Goal: Transaction & Acquisition: Book appointment/travel/reservation

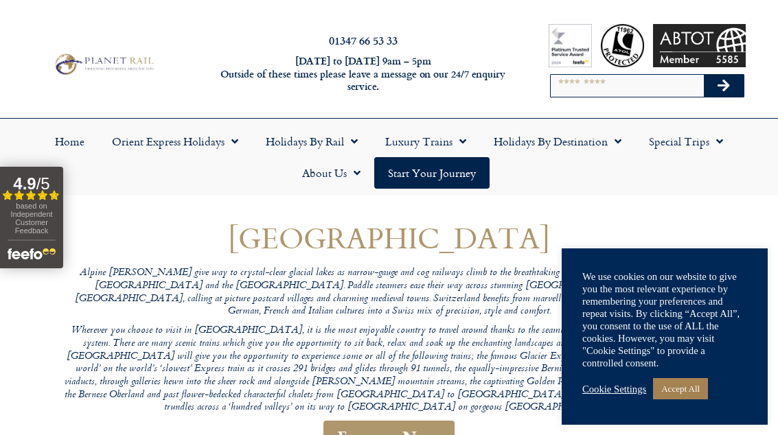
click at [687, 394] on link "Accept All" at bounding box center [680, 388] width 55 height 21
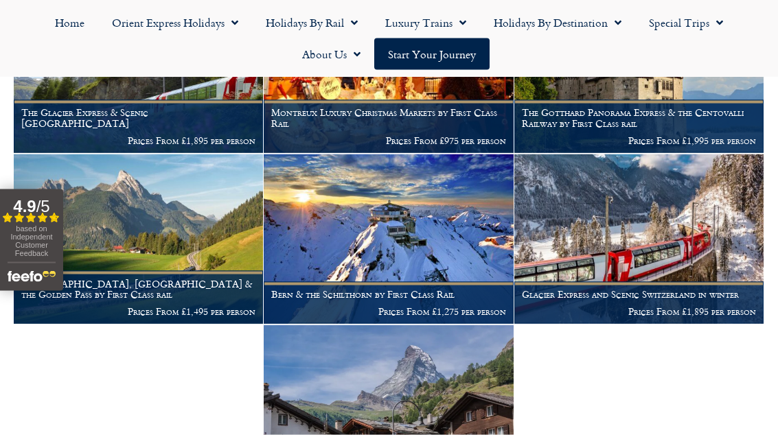
scroll to position [668, 0]
click at [413, 350] on img at bounding box center [388, 410] width 249 height 170
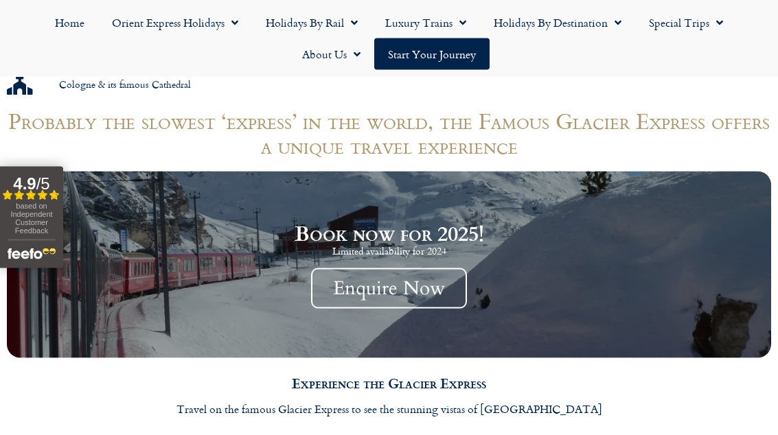
scroll to position [1198, 0]
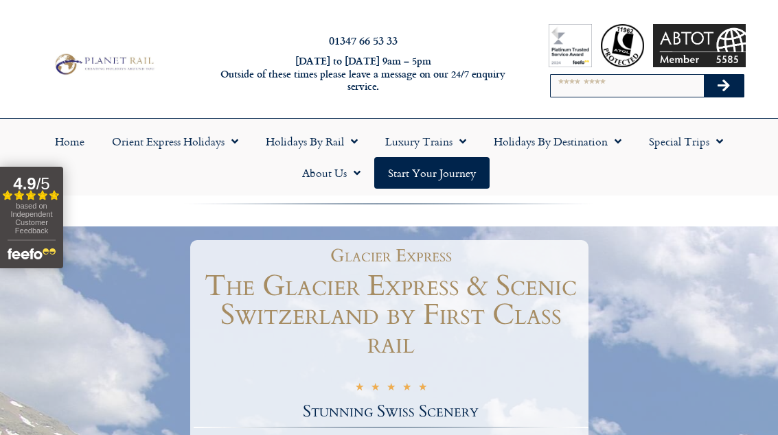
click at [286, 154] on link "Holidays by Rail" at bounding box center [311, 142] width 119 height 32
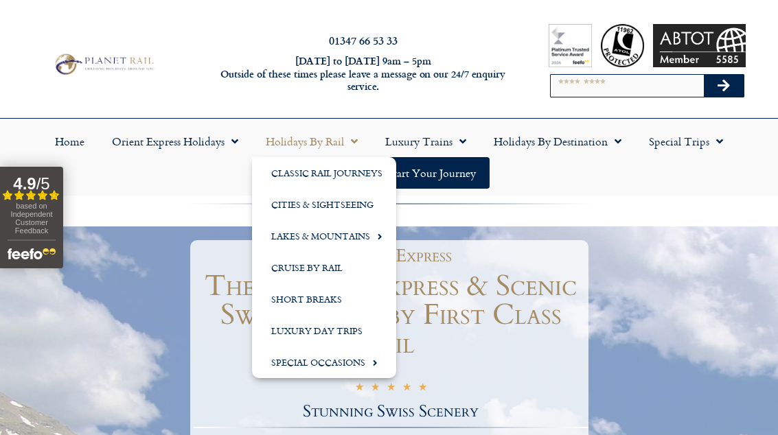
click at [267, 242] on link "Lakes & Mountains" at bounding box center [324, 236] width 144 height 32
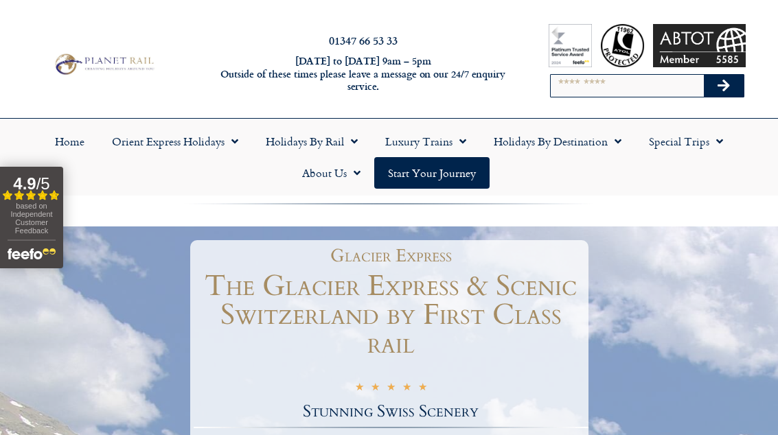
click at [451, 139] on link "Luxury Trains" at bounding box center [426, 142] width 109 height 32
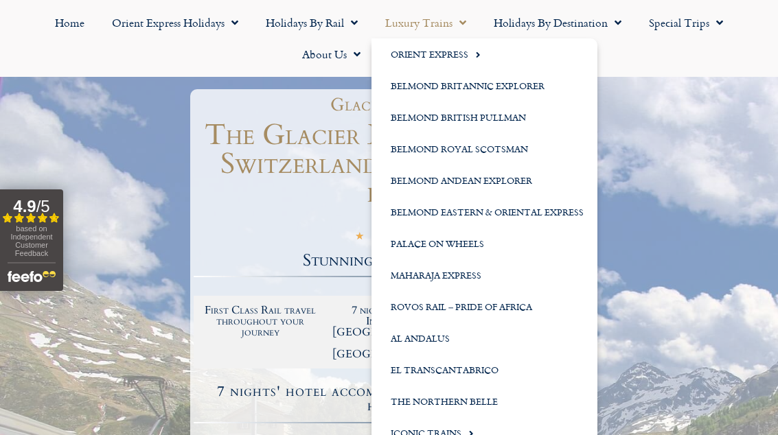
scroll to position [150, 0]
click at [683, 154] on div at bounding box center [389, 401] width 778 height 651
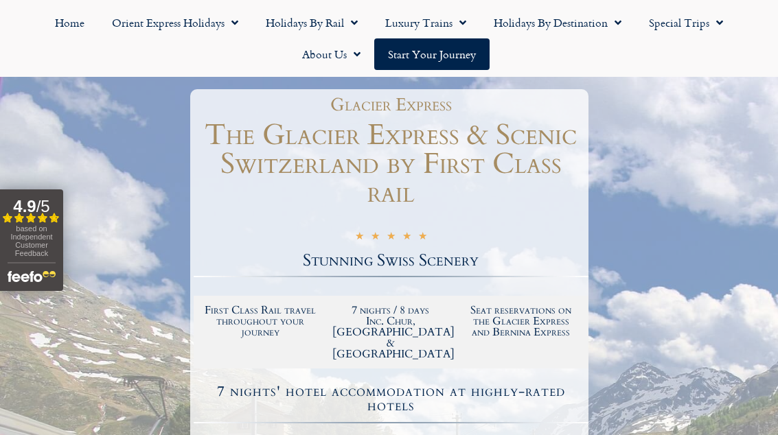
click at [573, 23] on link "Holidays by Destination" at bounding box center [557, 23] width 155 height 32
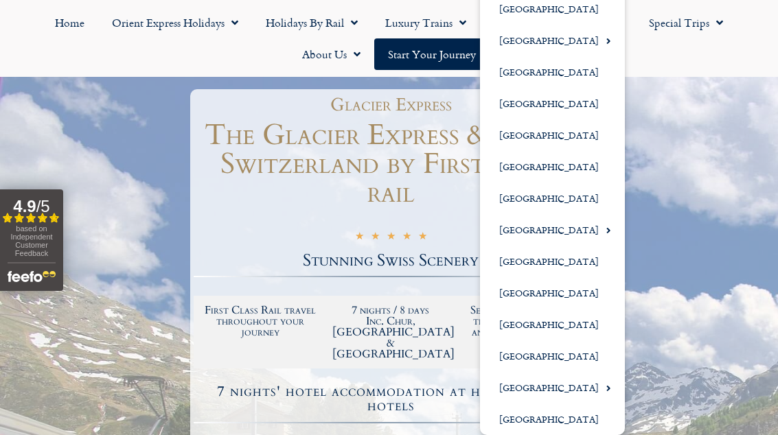
click at [599, 383] on span "Menu" at bounding box center [605, 388] width 12 height 23
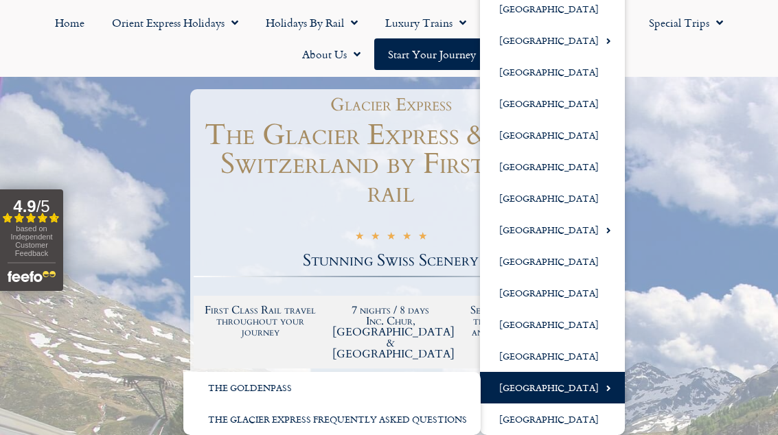
click at [214, 394] on link "The GoldenPass" at bounding box center [331, 388] width 297 height 32
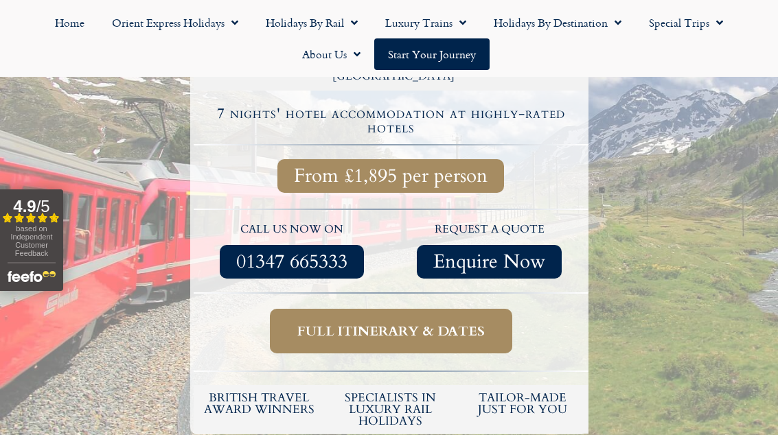
scroll to position [433, 0]
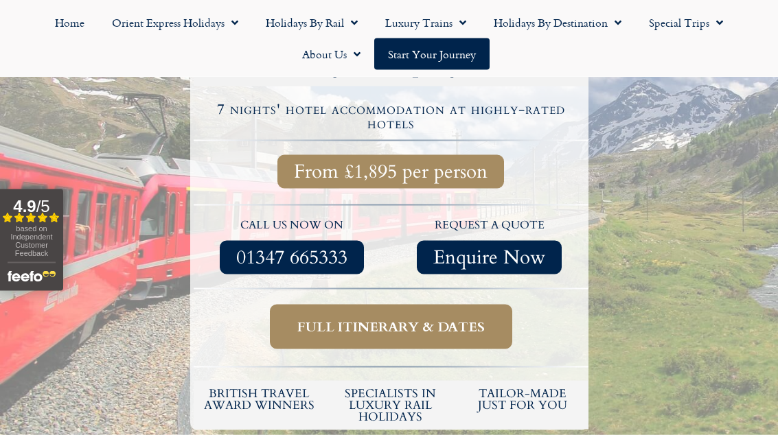
click at [345, 305] on link "Full itinerary & dates" at bounding box center [391, 327] width 242 height 45
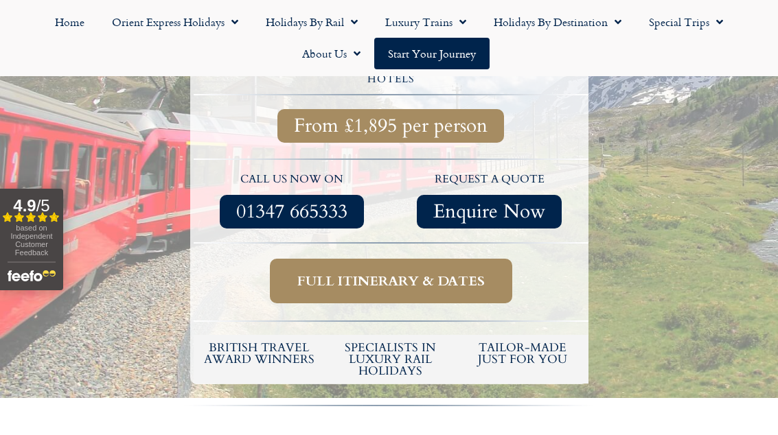
scroll to position [479, 0]
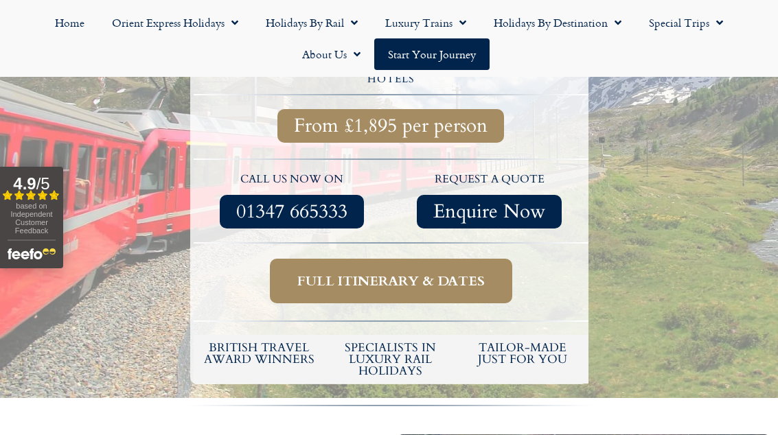
click at [330, 273] on span "Full itinerary & dates" at bounding box center [390, 281] width 187 height 17
click at [315, 273] on span "Full itinerary & dates" at bounding box center [390, 281] width 187 height 17
click at [301, 272] on link "Full itinerary & dates" at bounding box center [391, 281] width 242 height 45
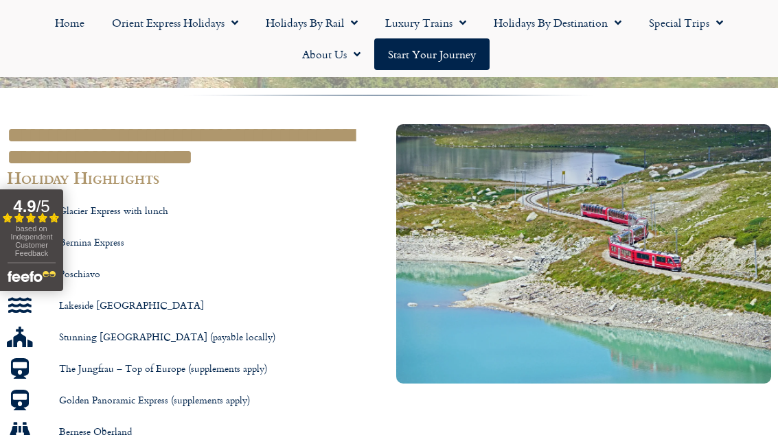
scroll to position [810, 0]
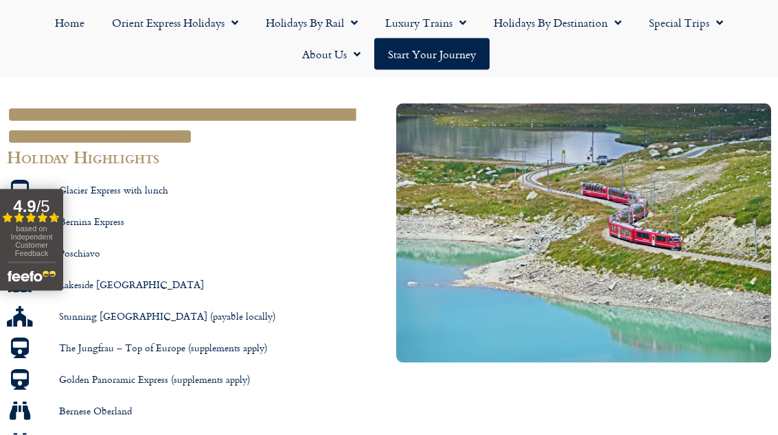
click at [433, 64] on link "Start your Journey" at bounding box center [431, 54] width 115 height 32
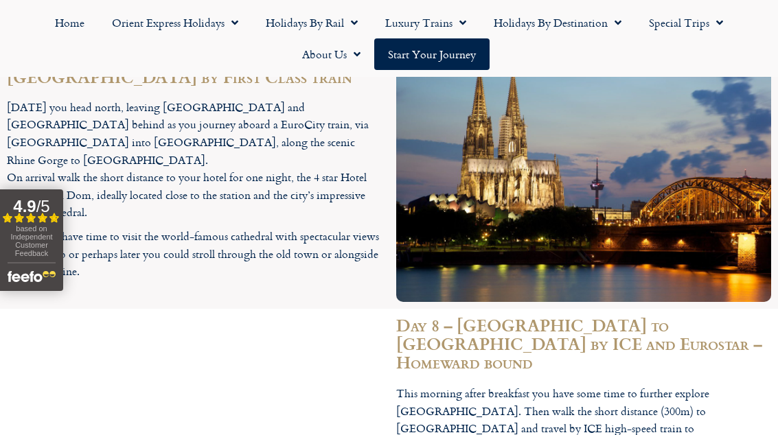
scroll to position [4069, 0]
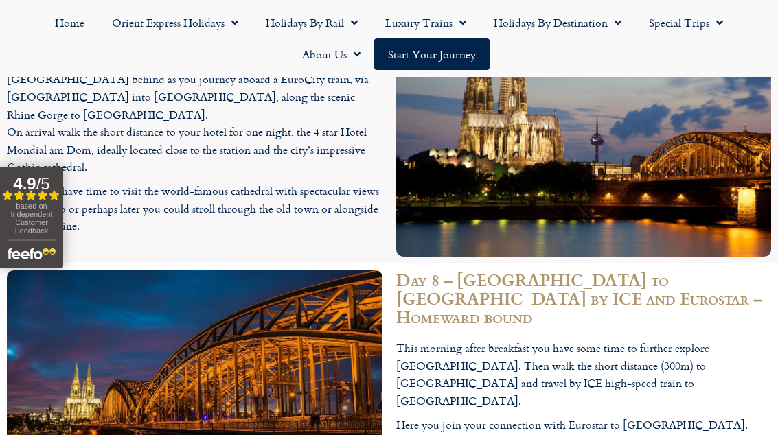
scroll to position [479, 0]
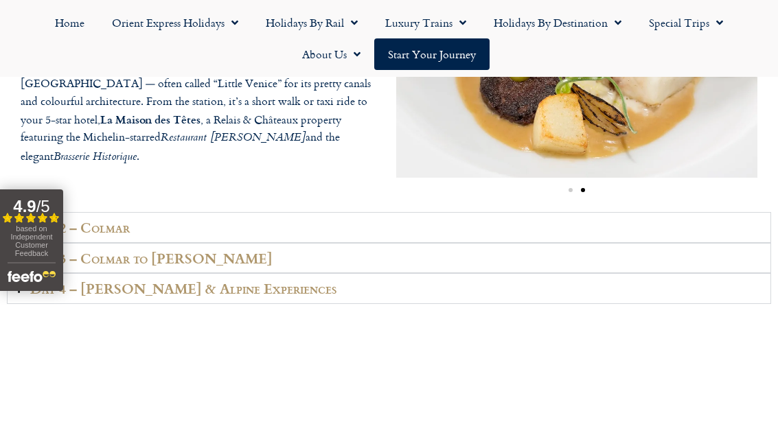
scroll to position [2025, 0]
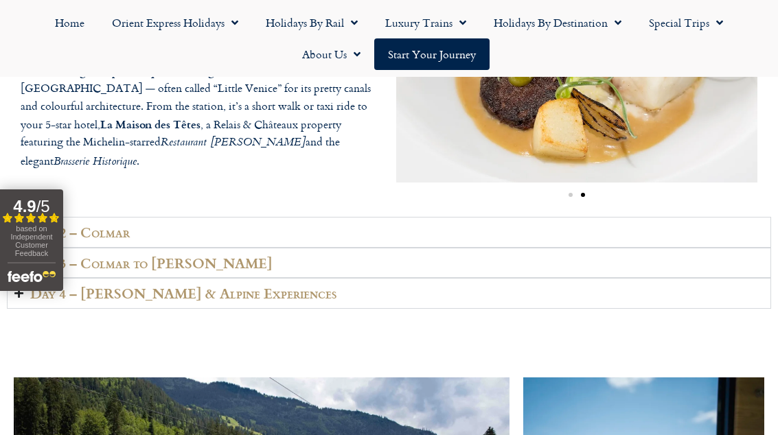
click at [97, 240] on h2 "Day 2 – Colmar" at bounding box center [80, 233] width 100 height 16
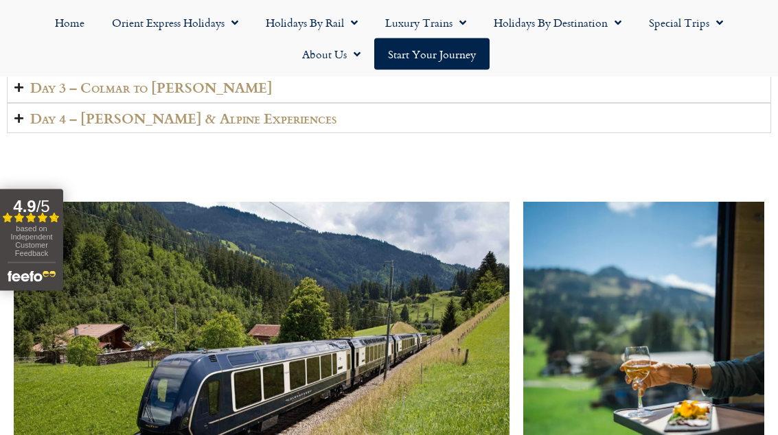
scroll to position [2244, 0]
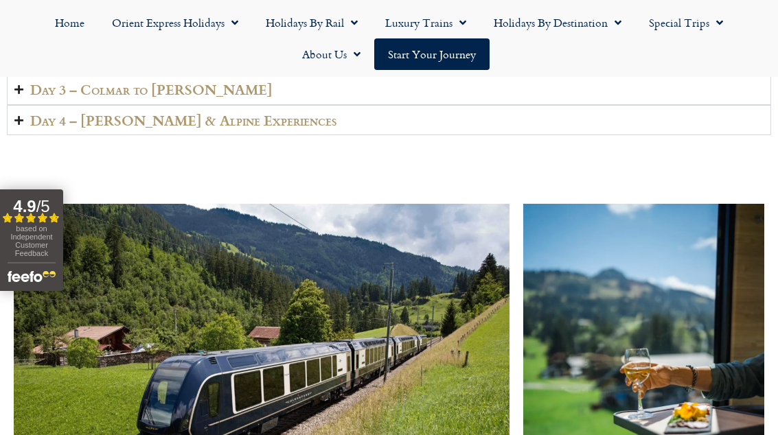
click at [109, 98] on h2 "Day 3 – Colmar to Lenk" at bounding box center [151, 90] width 242 height 16
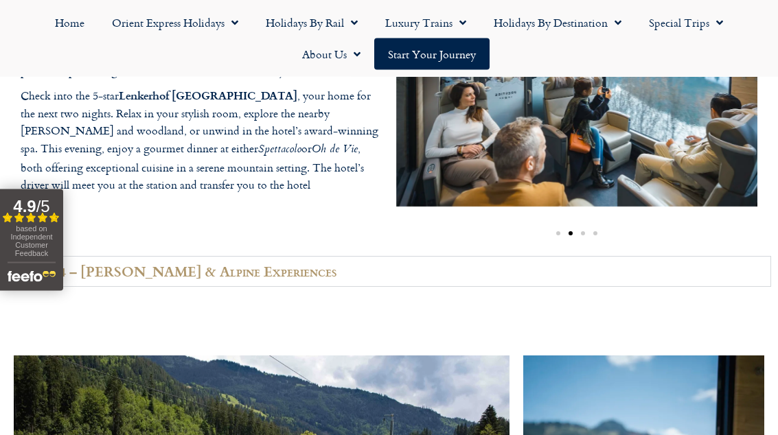
scroll to position [2077, 0]
click at [117, 280] on h2 "Day 4 – Lenk & Alpine Experiences" at bounding box center [183, 272] width 306 height 16
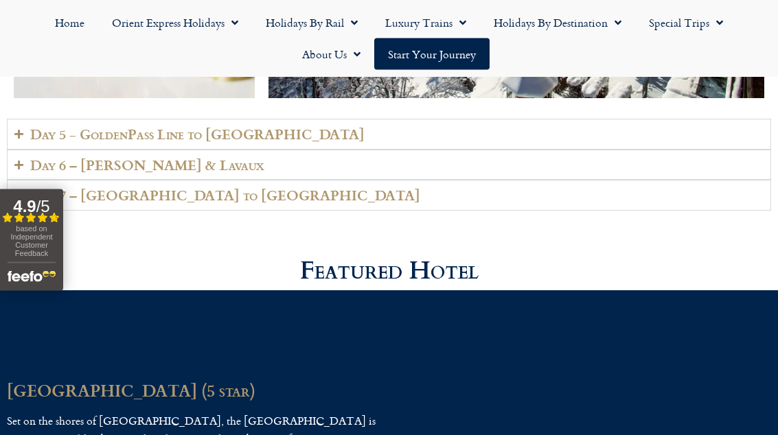
scroll to position [3078, 0]
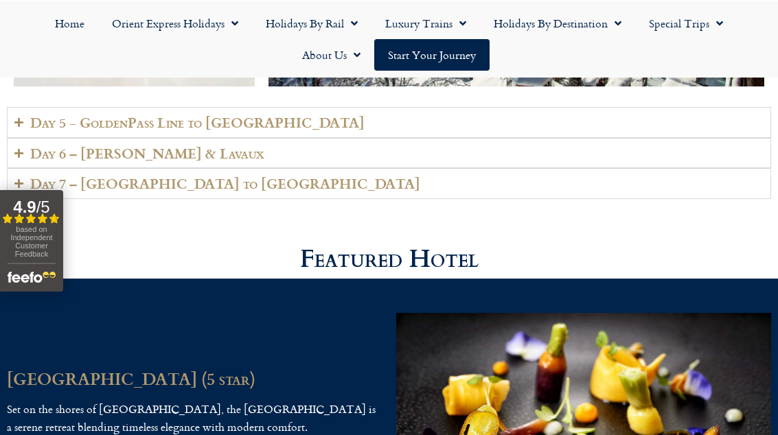
click at [100, 130] on h2 "Day 5 - GoldenPass Line to Vevey" at bounding box center [197, 122] width 334 height 16
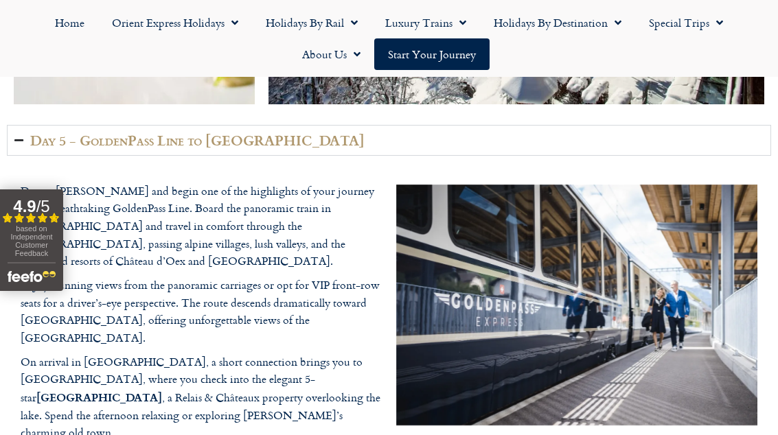
scroll to position [3060, 0]
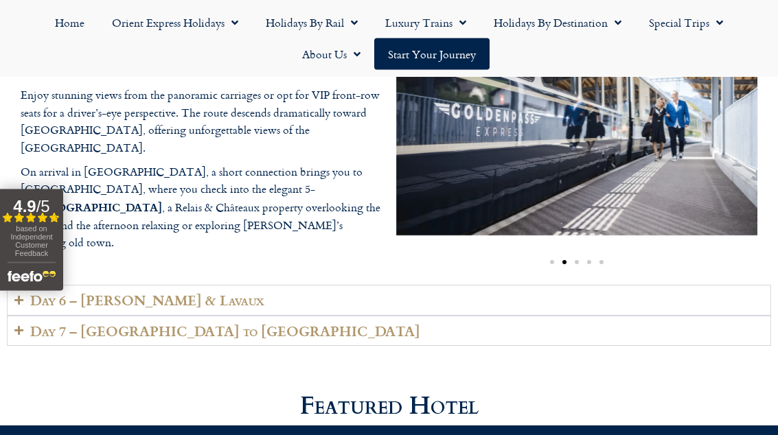
click at [115, 309] on h2 "Day 6 – Vevey & Lavaux" at bounding box center [147, 301] width 234 height 16
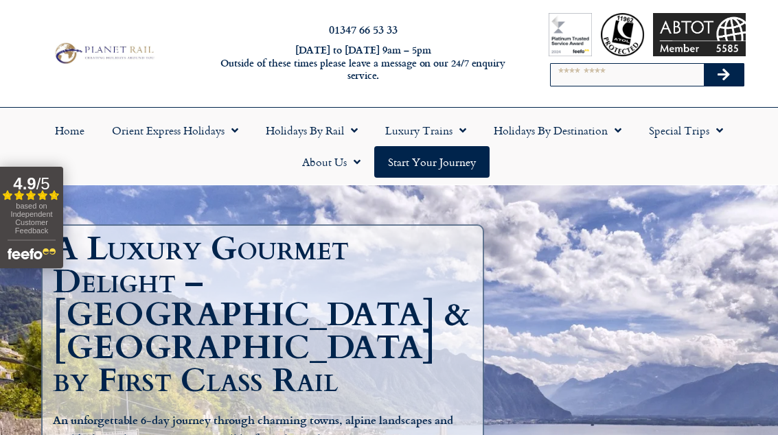
scroll to position [0, 0]
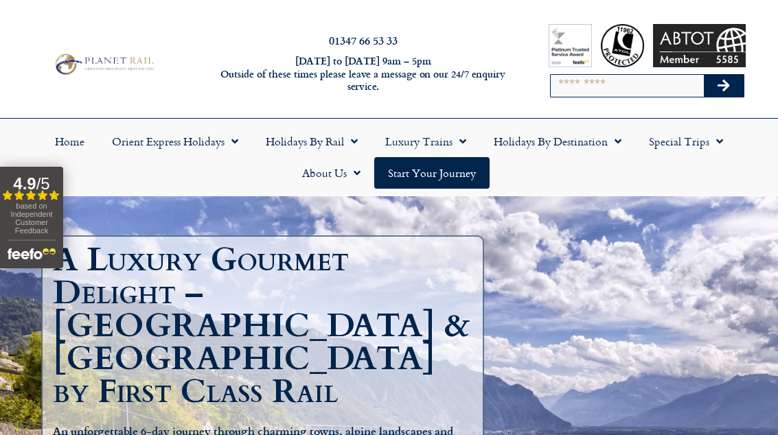
click at [543, 152] on link "Holidays by Destination" at bounding box center [557, 142] width 155 height 32
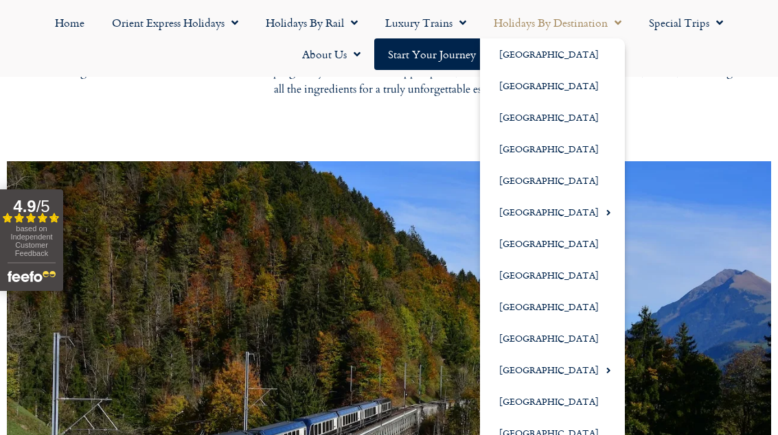
scroll to position [676, 0]
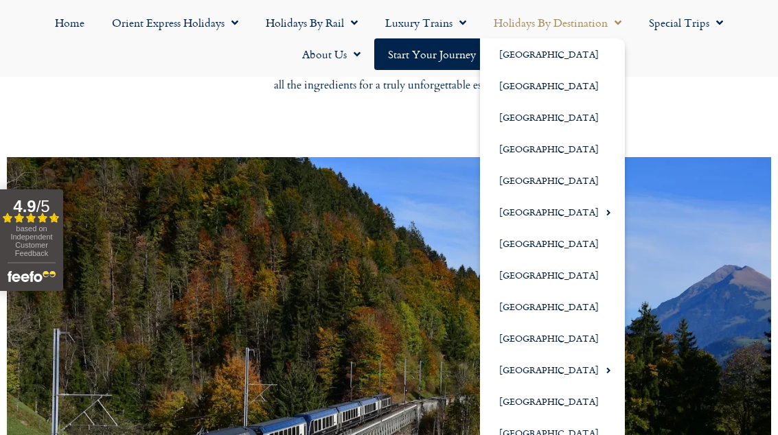
click at [429, 322] on div at bounding box center [389, 363] width 764 height 412
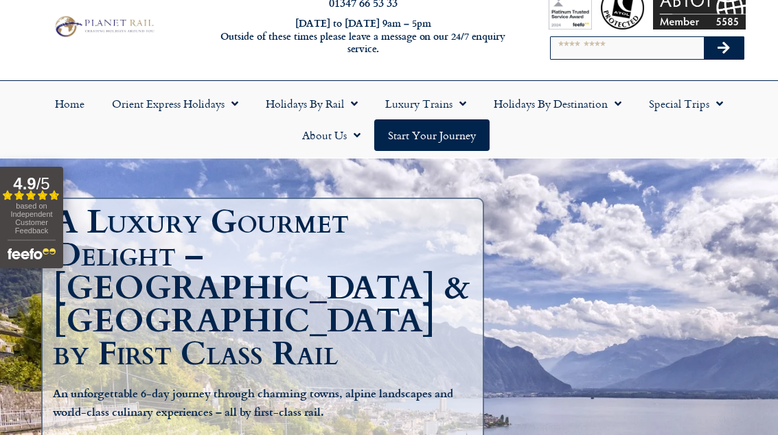
scroll to position [29, 0]
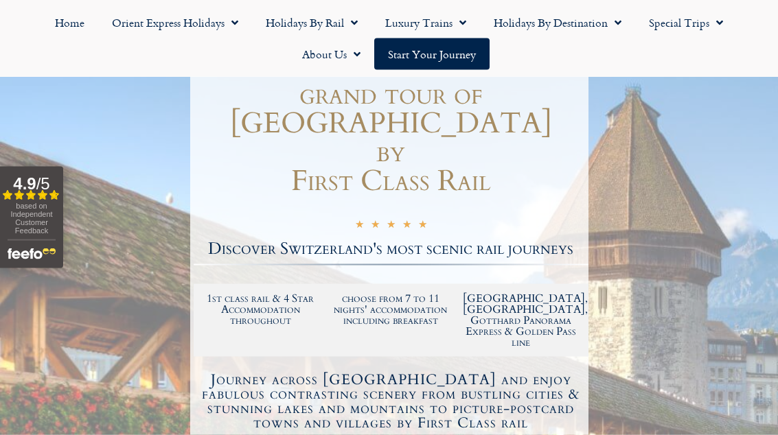
scroll to position [150, 0]
